Goal: Find specific page/section: Find specific page/section

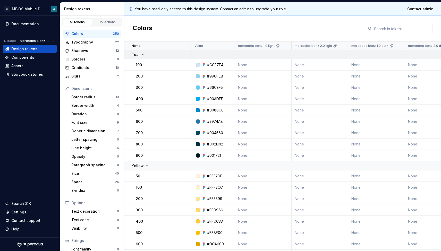
click at [137, 52] on p "Teal" at bounding box center [136, 54] width 8 height 5
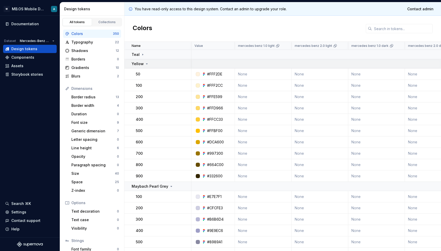
click at [139, 67] on td "Yellow" at bounding box center [157, 63] width 67 height 9
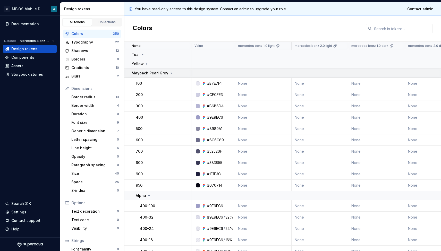
click at [150, 70] on td "Maybach Pearl Grey" at bounding box center [157, 73] width 67 height 9
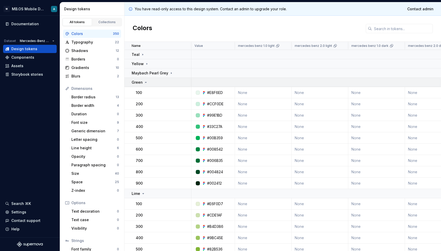
click at [139, 82] on p "Green" at bounding box center [137, 82] width 11 height 5
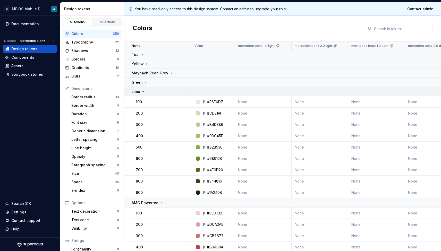
click at [140, 91] on div "Lime" at bounding box center [139, 91] width 14 height 5
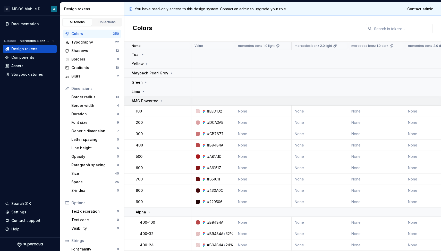
click at [144, 99] on p "AMG Powerred" at bounding box center [145, 100] width 27 height 5
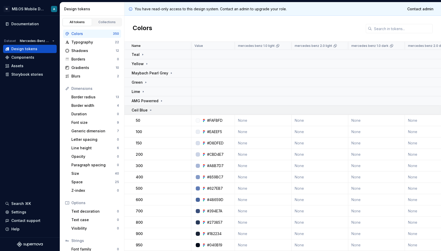
click at [141, 111] on p "Ceil Blue" at bounding box center [140, 110] width 16 height 5
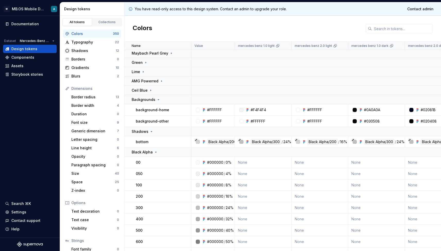
scroll to position [32, 0]
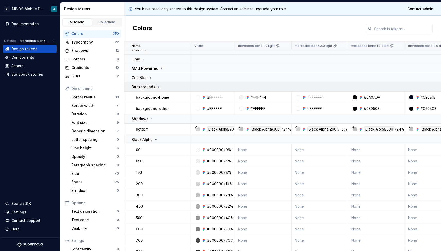
click at [143, 85] on p "Backgrounds" at bounding box center [144, 86] width 24 height 5
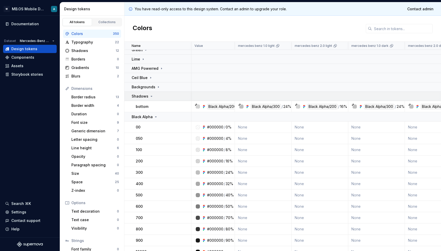
click at [145, 97] on p "Shadows" at bounding box center [140, 96] width 17 height 5
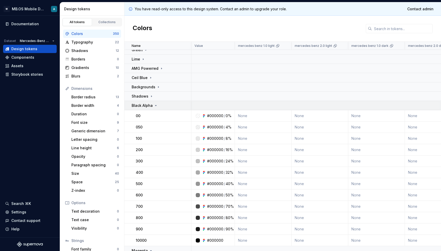
click at [145, 103] on p "Black Alpha" at bounding box center [142, 105] width 21 height 5
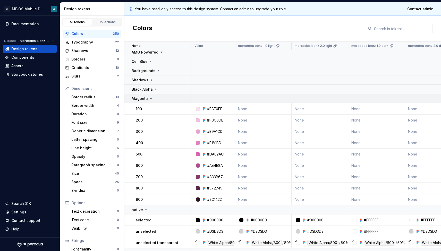
scroll to position [50, 0]
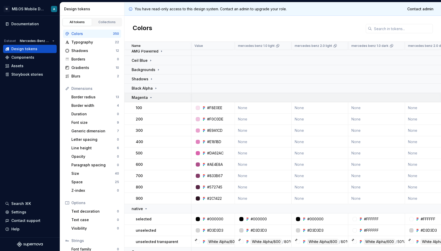
click at [143, 100] on p "Magenta" at bounding box center [140, 97] width 16 height 5
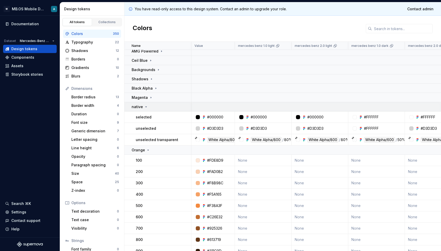
click at [142, 108] on div "native" at bounding box center [140, 106] width 16 height 5
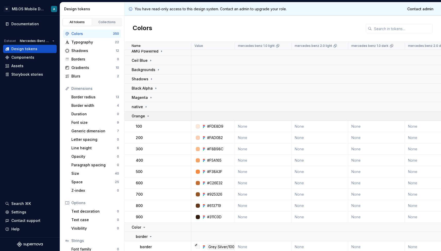
click at [143, 116] on p "Orange" at bounding box center [138, 116] width 13 height 5
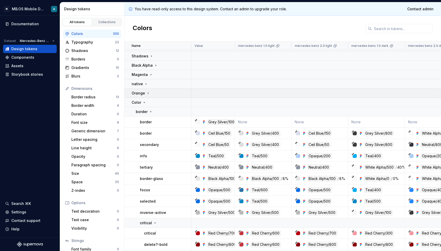
scroll to position [76, 0]
